Goal: Transaction & Acquisition: Register for event/course

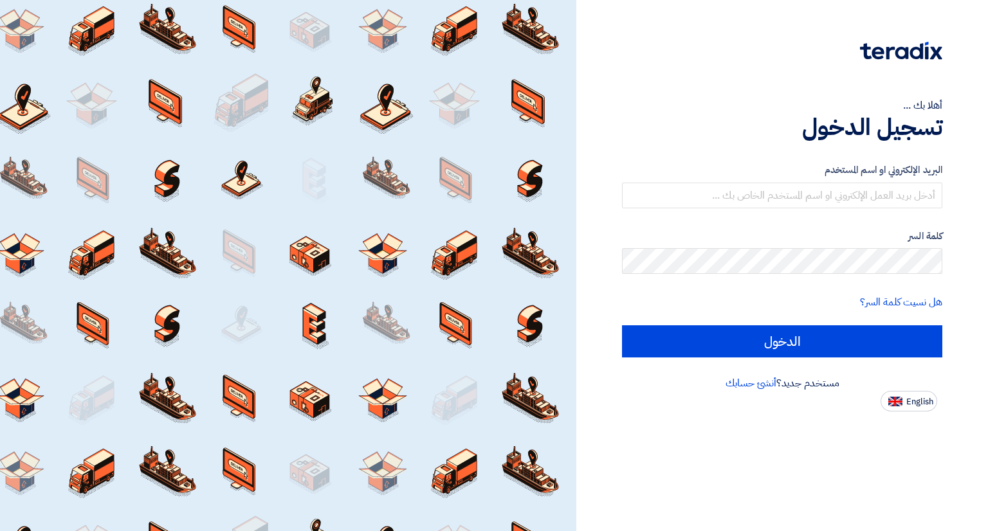
click at [756, 380] on link "أنشئ حسابك" at bounding box center [751, 383] width 51 height 15
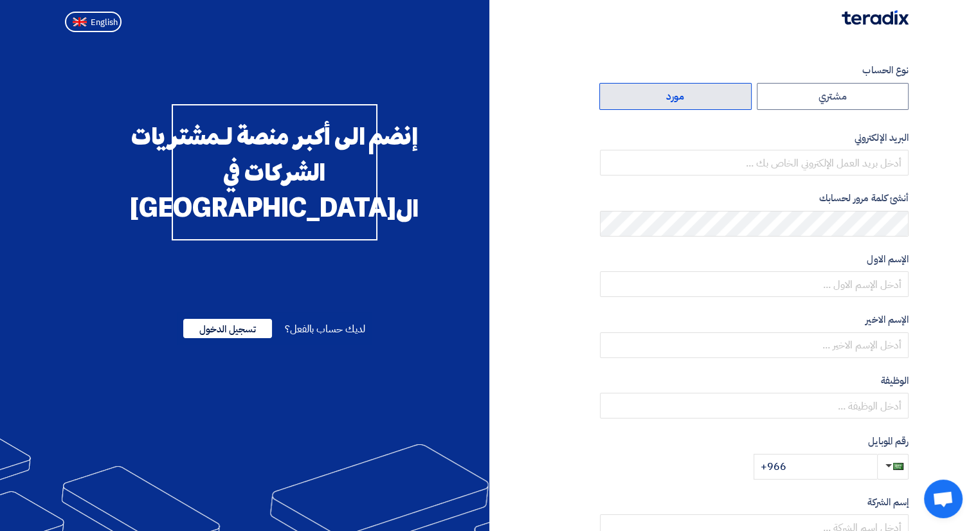
click at [706, 98] on label "مورد" at bounding box center [676, 96] width 152 height 27
click at [706, 98] on input "مورد" at bounding box center [675, 97] width 151 height 26
radio input "true"
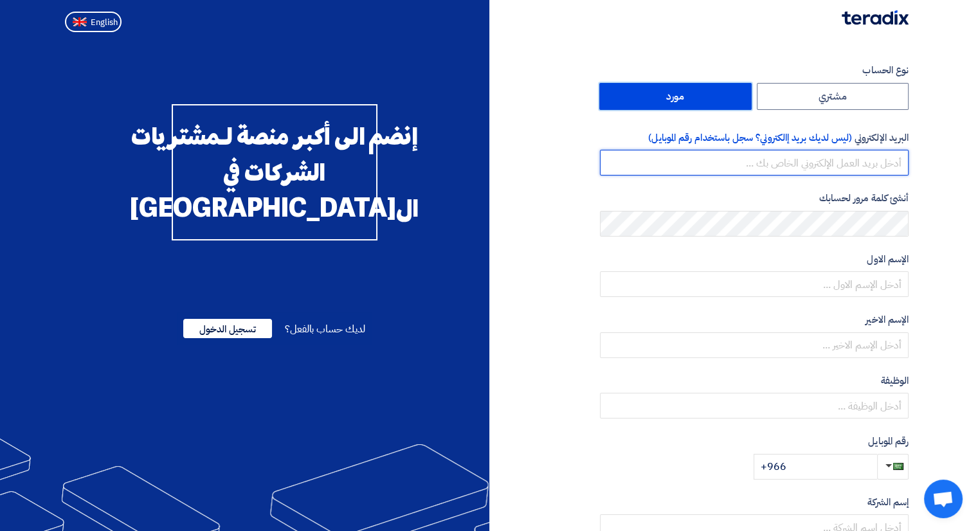
click at [806, 160] on input "email" at bounding box center [754, 163] width 309 height 26
type input "belal@aflakfurniture.com"
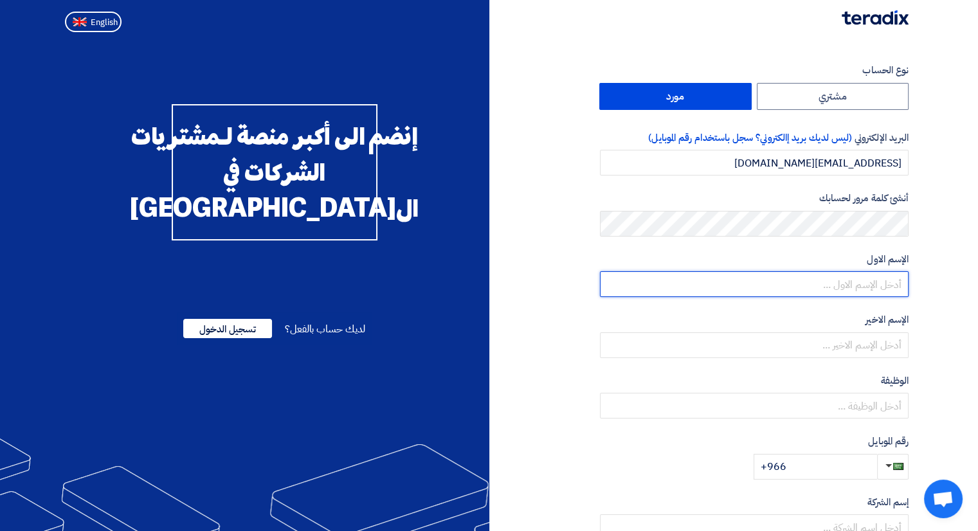
click at [850, 293] on input "text" at bounding box center [754, 284] width 309 height 26
type input "ل"
type input "belal"
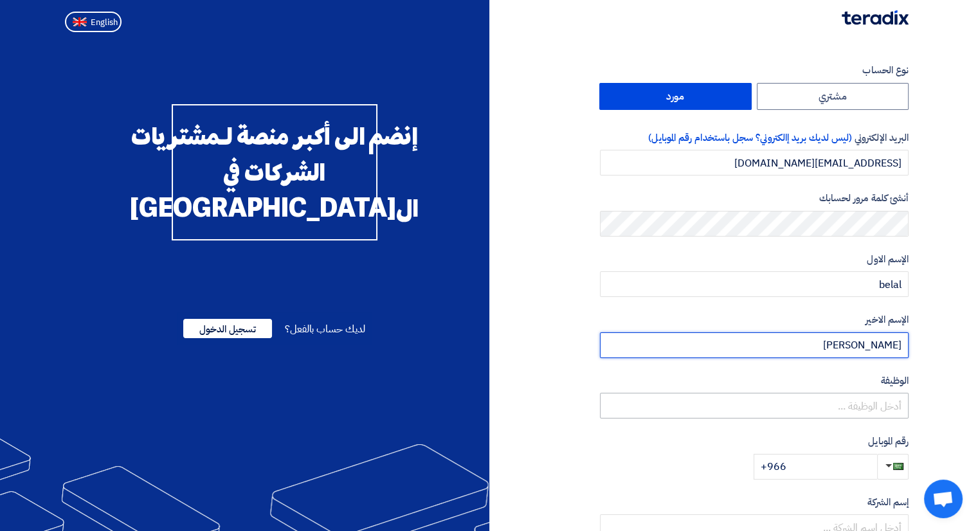
type input "abd elsalam"
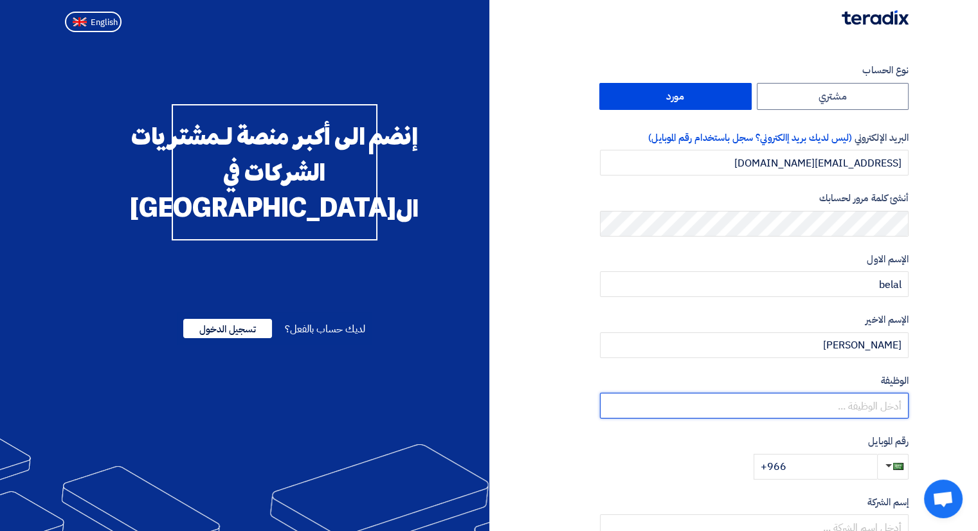
click at [832, 416] on input "text" at bounding box center [754, 406] width 309 height 26
type input "l"
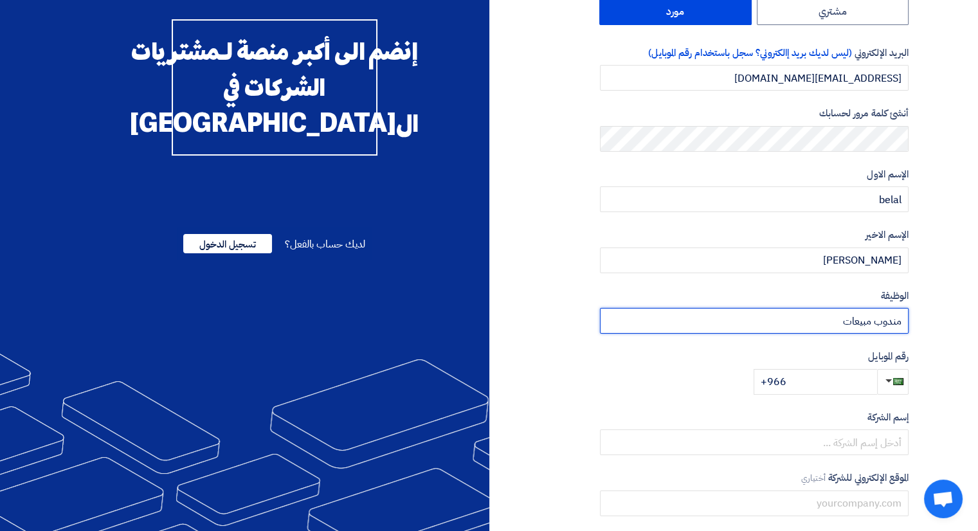
scroll to position [174, 0]
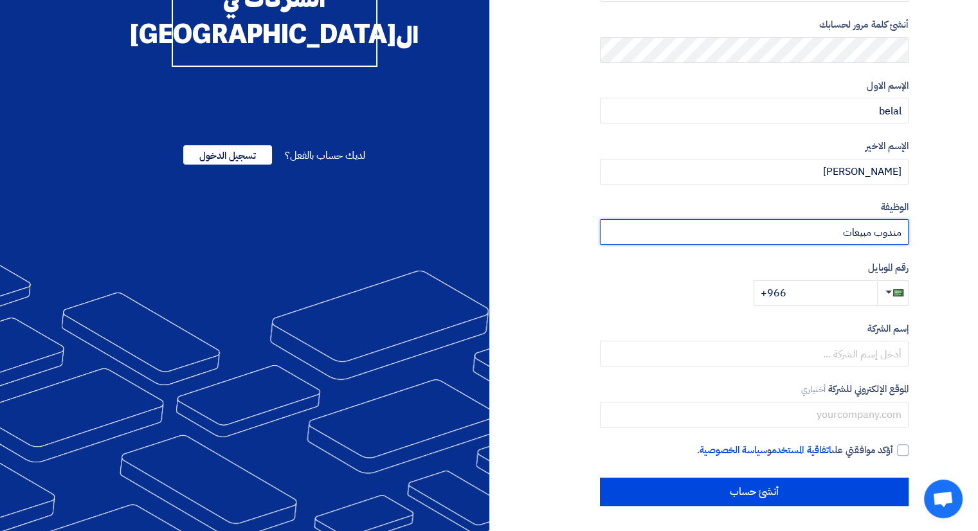
type input "مندوب مبيعات"
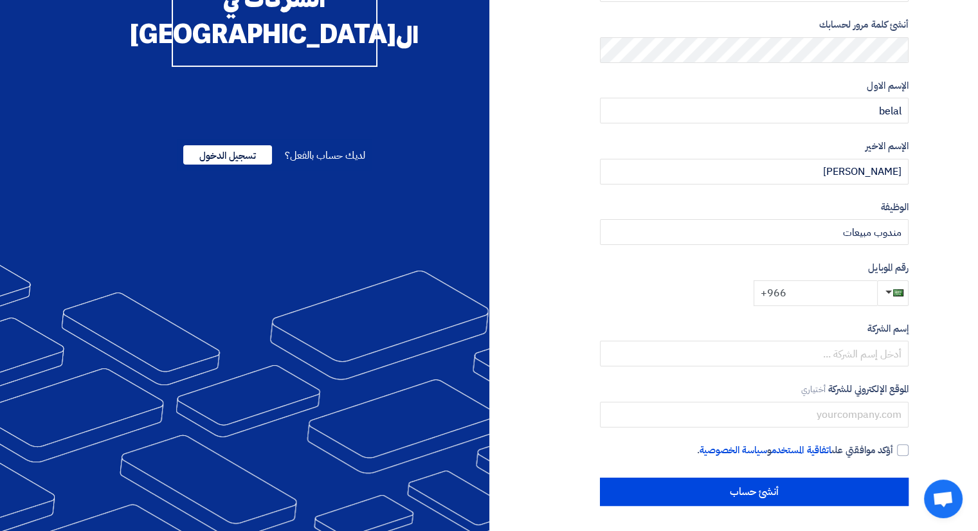
click at [816, 289] on input "+966" at bounding box center [816, 293] width 124 height 26
type input "+966 550364978"
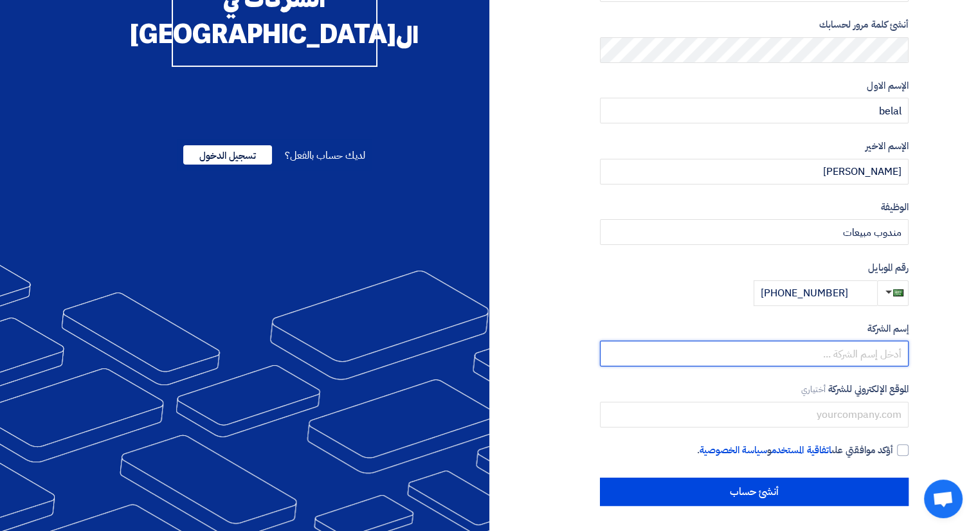
click at [834, 353] on input "text" at bounding box center [754, 354] width 309 height 26
type input "ش"
type input "Aflak furniture"
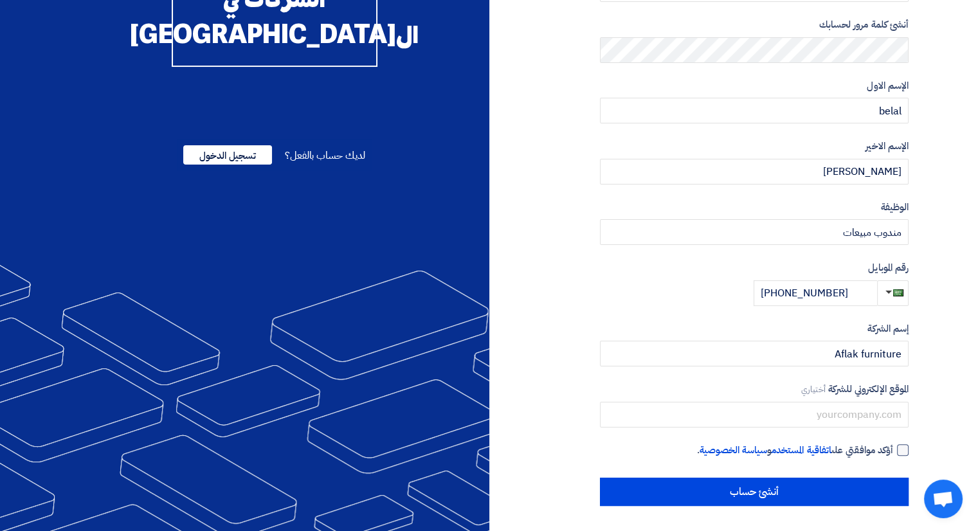
click at [898, 452] on div at bounding box center [903, 450] width 12 height 12
click at [893, 452] on input "أؤكد موافقتي على اتفاقية المستخدم و سياسة الخصوصية ." at bounding box center [739, 456] width 309 height 26
checkbox input "true"
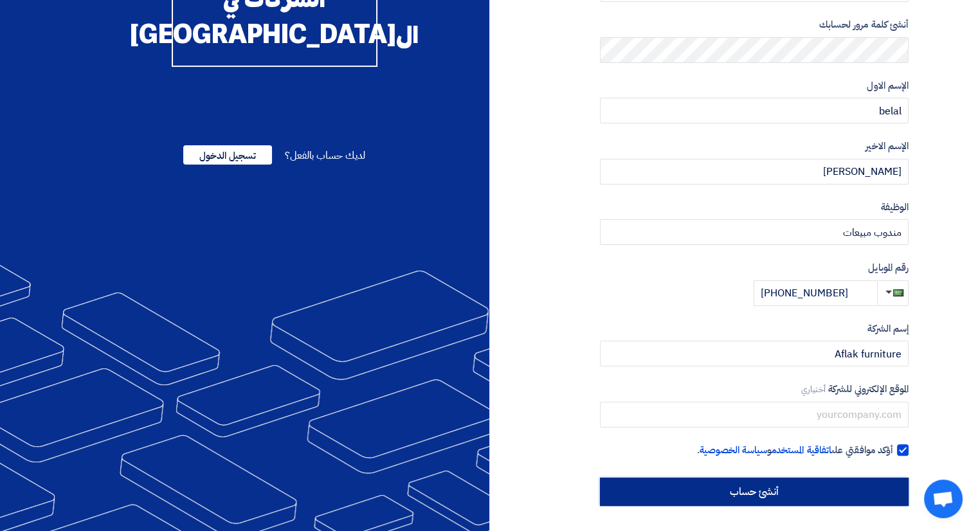
click at [767, 497] on input "أنشئ حساب" at bounding box center [754, 492] width 309 height 28
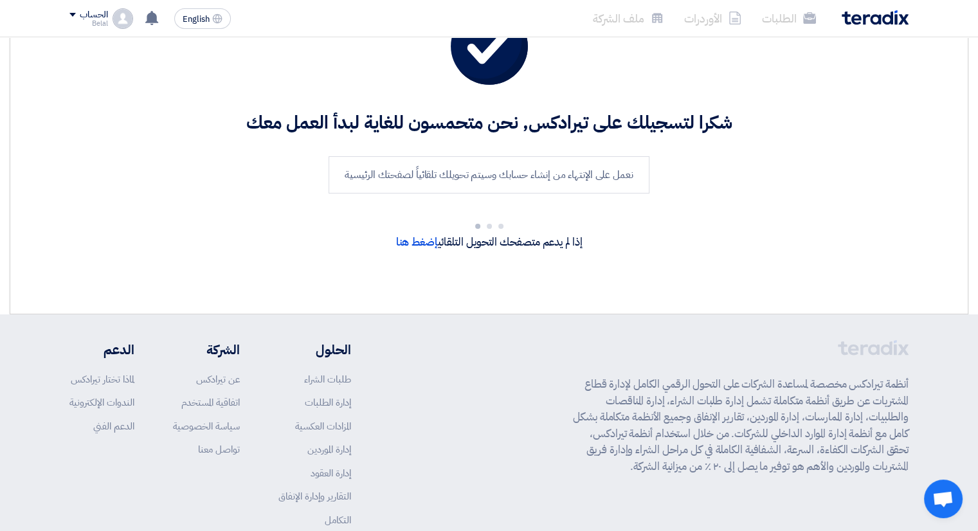
scroll to position [164, 0]
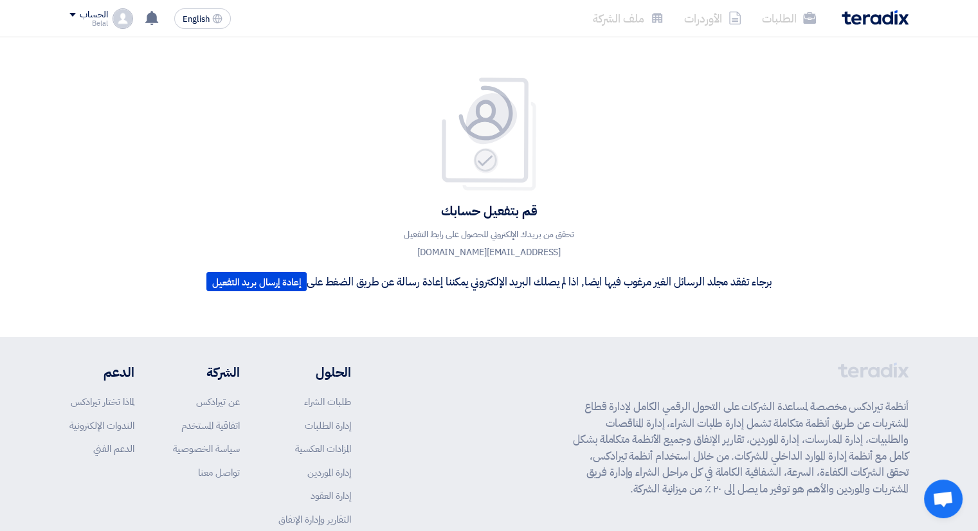
click at [433, 224] on div "قم بتفعيل حسابك تحقق من بريدك الإلكتروني للحصول على رابط التفعيل belal@aflakfur…" at bounding box center [489, 187] width 585 height 221
click at [890, 12] on img at bounding box center [875, 17] width 67 height 15
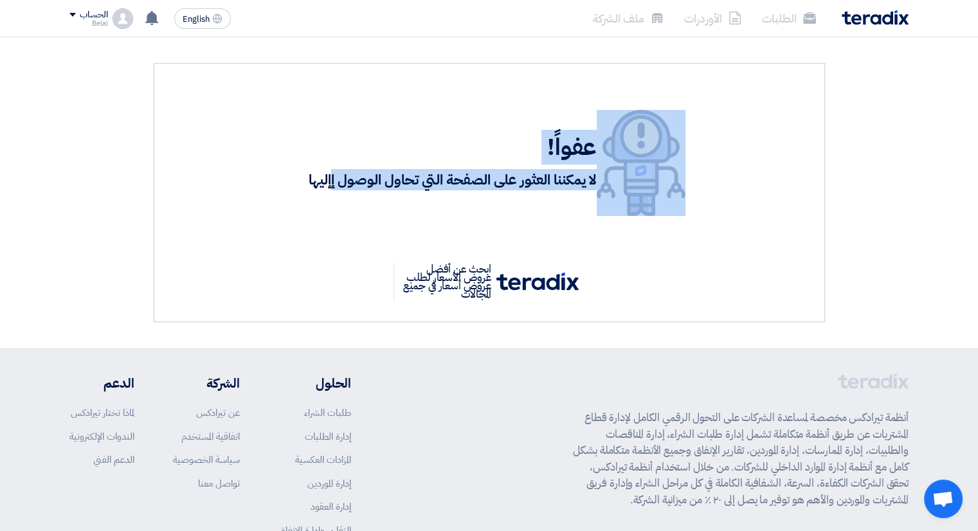
drag, startPoint x: 695, startPoint y: 198, endPoint x: 329, endPoint y: 163, distance: 367.7
click at [329, 163] on div "عفواً! لا يمكننا العثور على الصفحة التي تحاول الوصول إإليها" at bounding box center [489, 163] width 634 height 158
click at [628, 217] on div "عفواً! لا يمكننا العثور على الصفحة التي تحاول الوصول إإليها" at bounding box center [489, 163] width 634 height 158
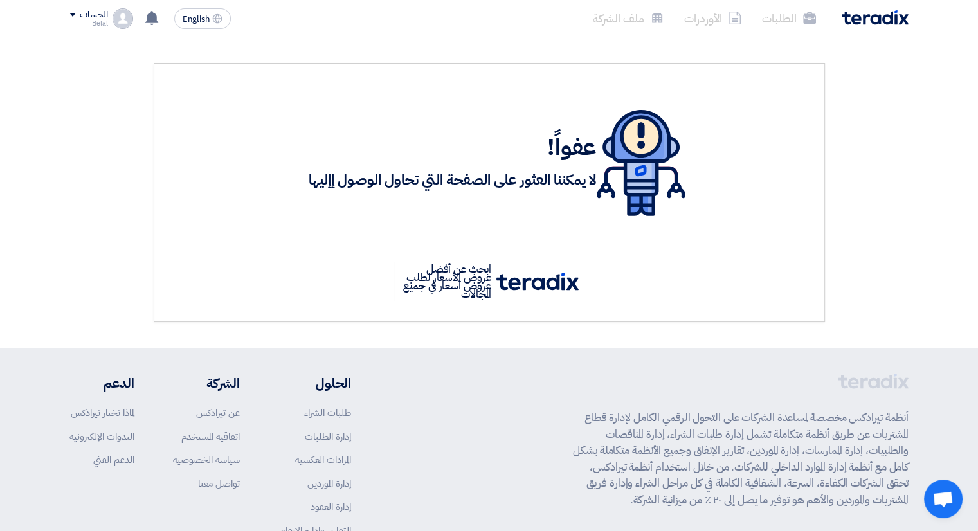
click at [455, 262] on p "ابحث عن أفضل عروض الأسعار لطلب عروض أسعار في جميع المجالات" at bounding box center [445, 281] width 103 height 39
click at [446, 280] on p "ابحث عن أفضل عروض الأسعار لطلب عروض أسعار في جميع المجالات" at bounding box center [445, 281] width 103 height 39
click at [466, 295] on p "ابحث عن أفضل عروض الأسعار لطلب عروض أسعار في جميع المجالات" at bounding box center [445, 281] width 103 height 39
